Goal: Subscribe to service/newsletter

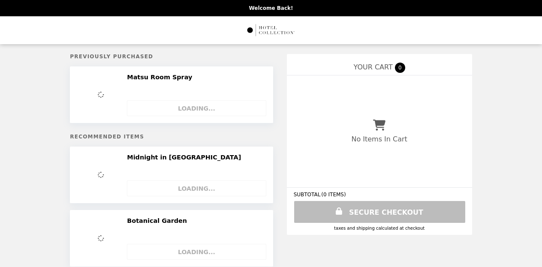
select select "**********"
select select "**"
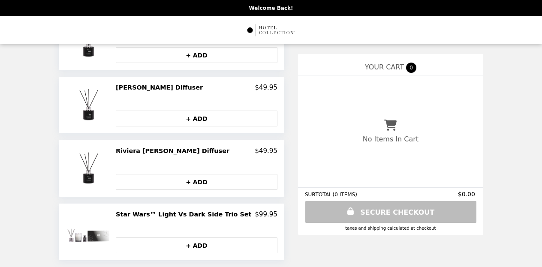
scroll to position [579, 0]
